Goal: Task Accomplishment & Management: Manage account settings

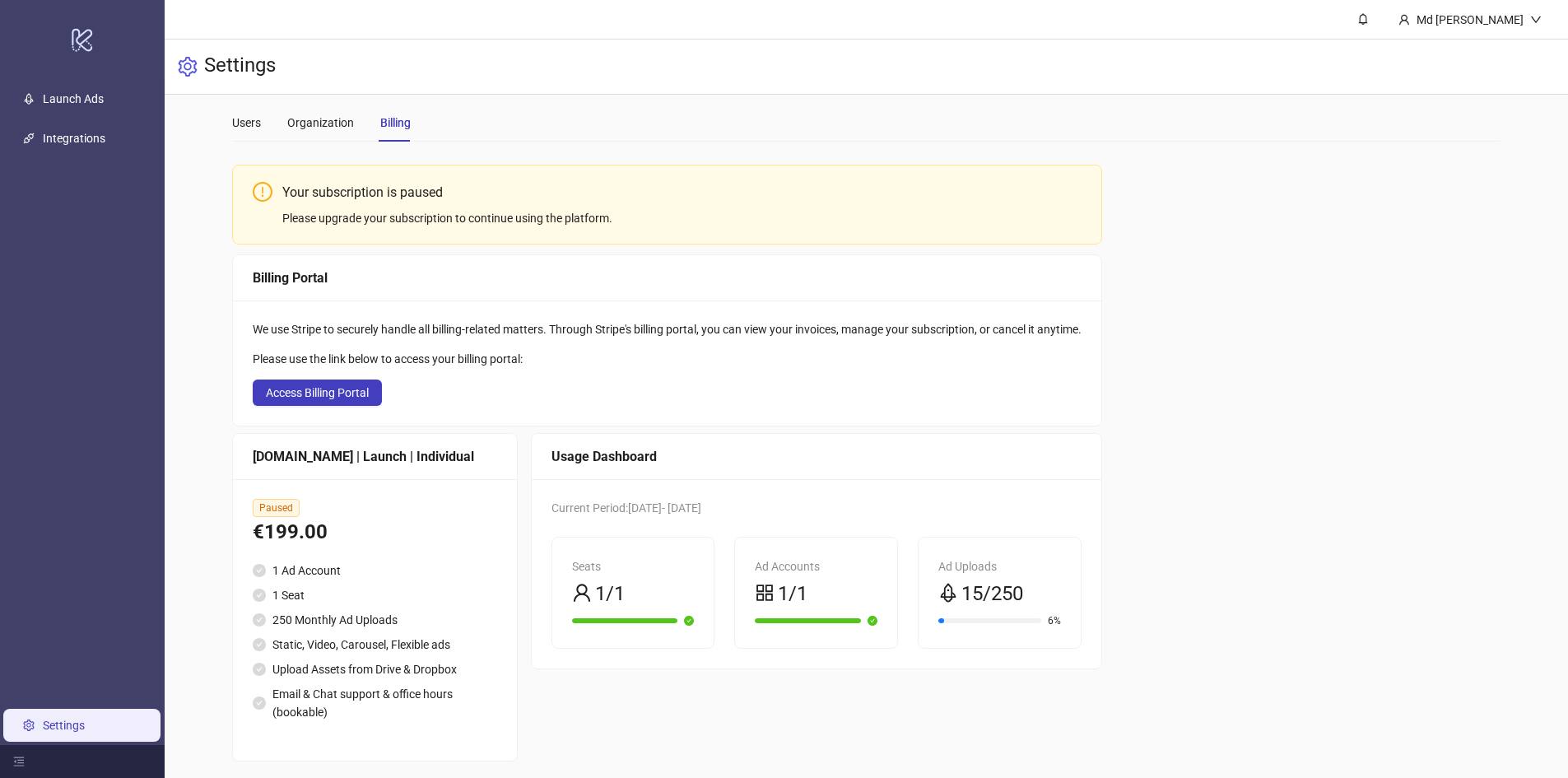
scroll to position [27, 0]
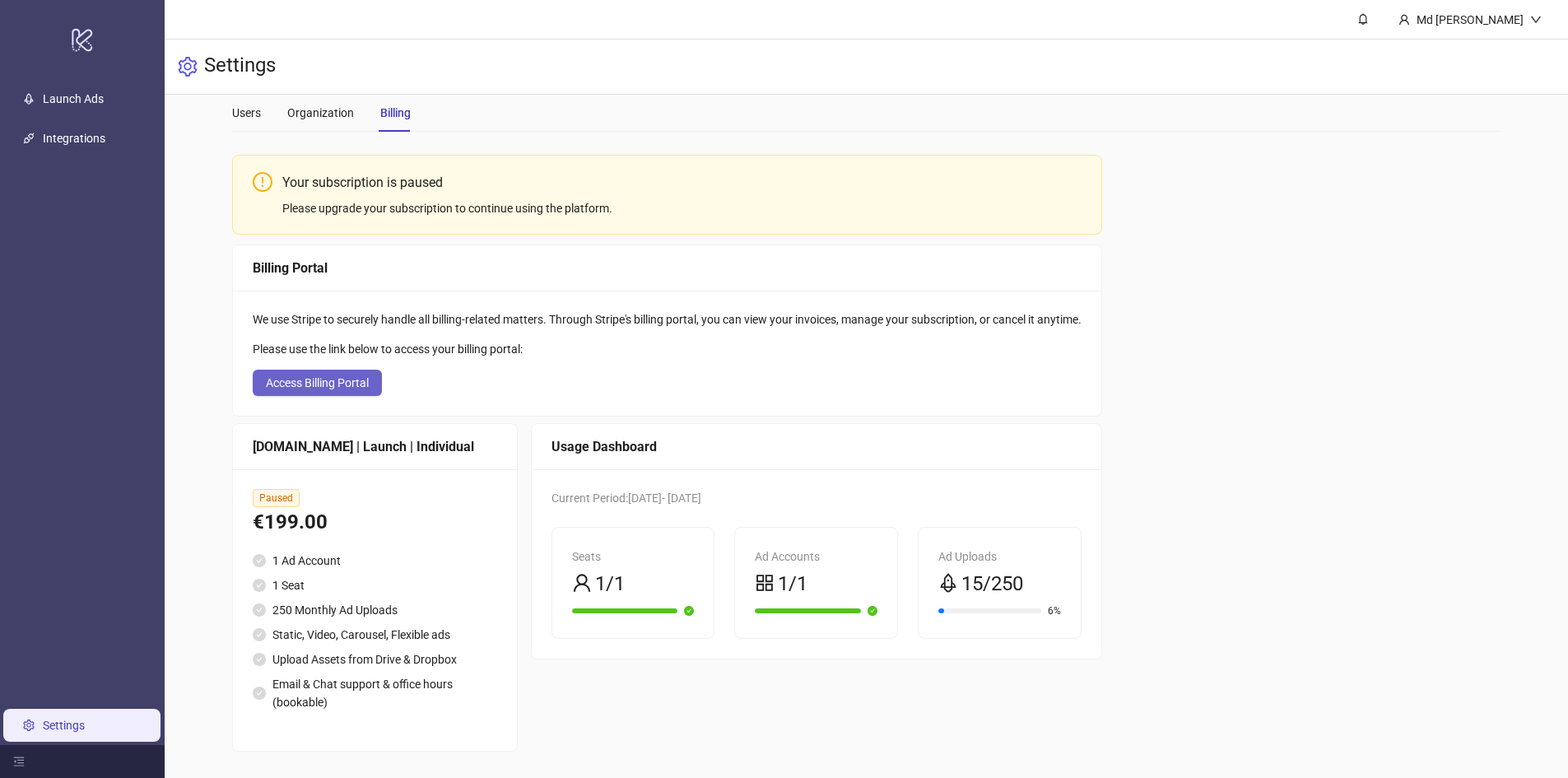
click at [362, 379] on span "Access Billing Portal" at bounding box center [317, 383] width 103 height 13
click at [1501, 27] on div "Md [PERSON_NAME]" at bounding box center [1471, 19] width 120 height 18
click at [1494, 49] on li "Logout" at bounding box center [1493, 58] width 117 height 27
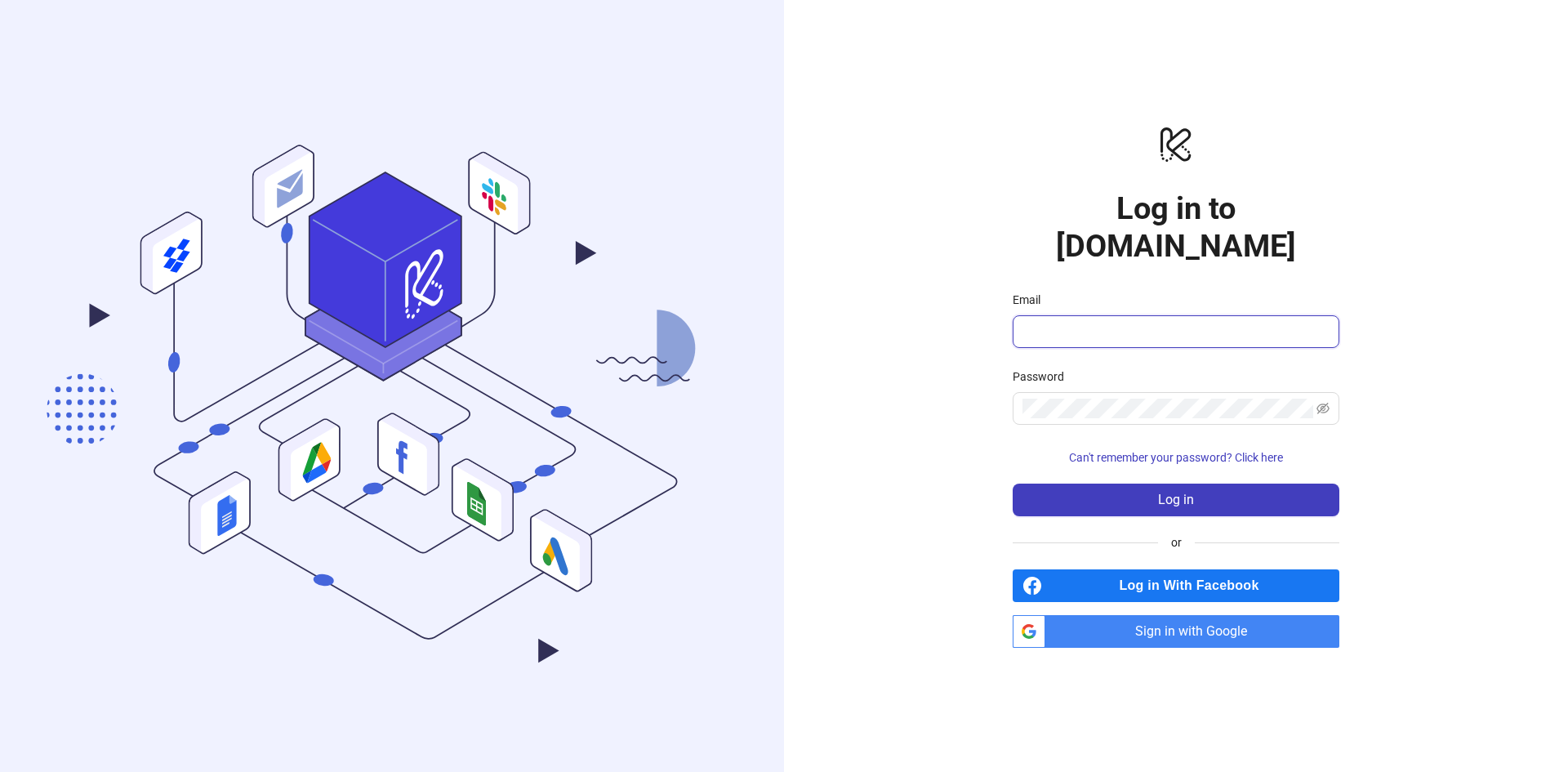
click at [1217, 322] on input "Email" at bounding box center [1174, 332] width 304 height 20
click at [1180, 615] on span "Sign in with Google" at bounding box center [1195, 631] width 287 height 32
click at [1186, 451] on span "Can't remember your password? Click here" at bounding box center [1176, 458] width 214 height 13
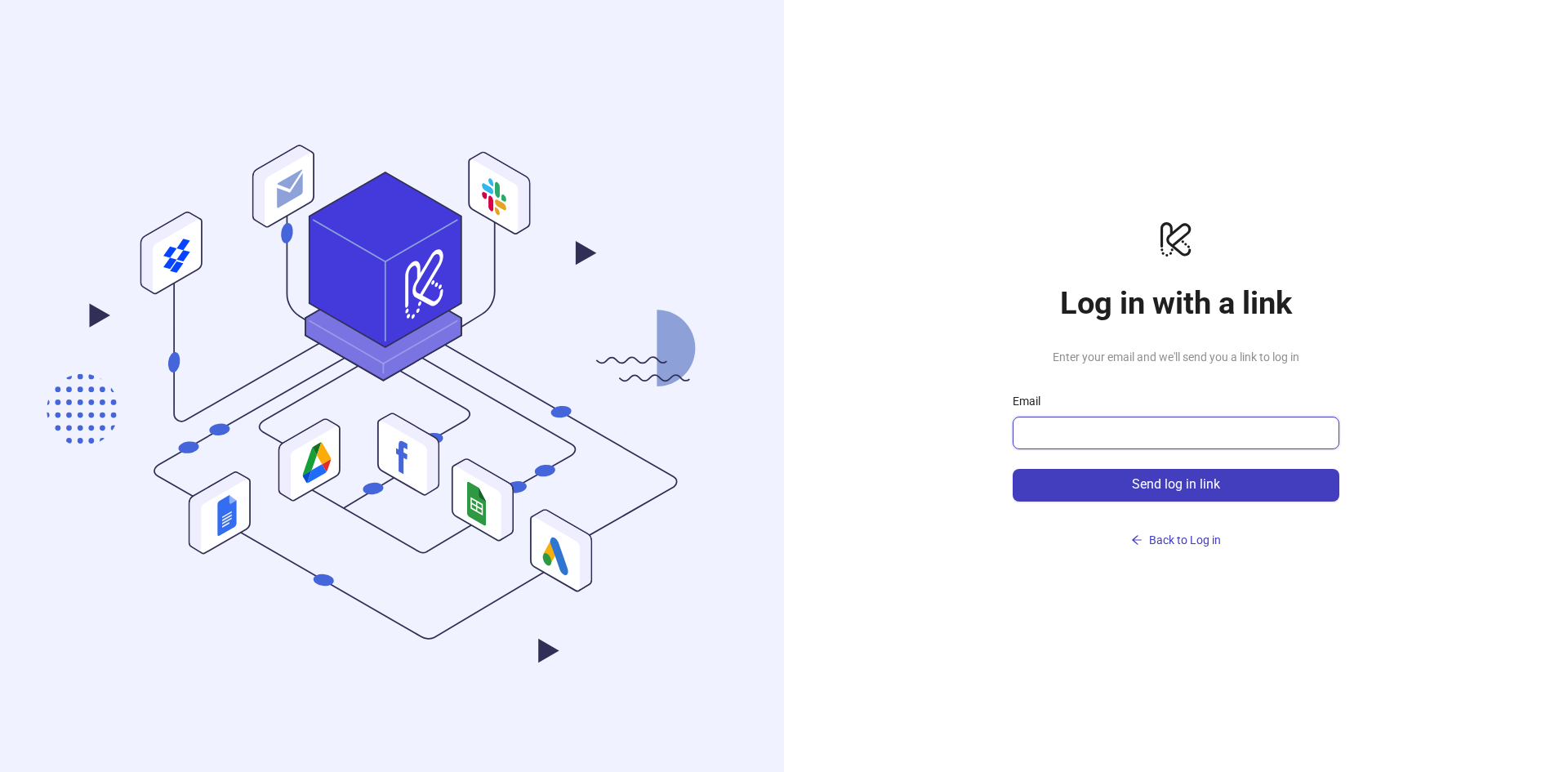
click at [1186, 440] on input "Email" at bounding box center [1174, 433] width 304 height 20
click at [1162, 538] on span "Back to Log in" at bounding box center [1185, 540] width 72 height 13
